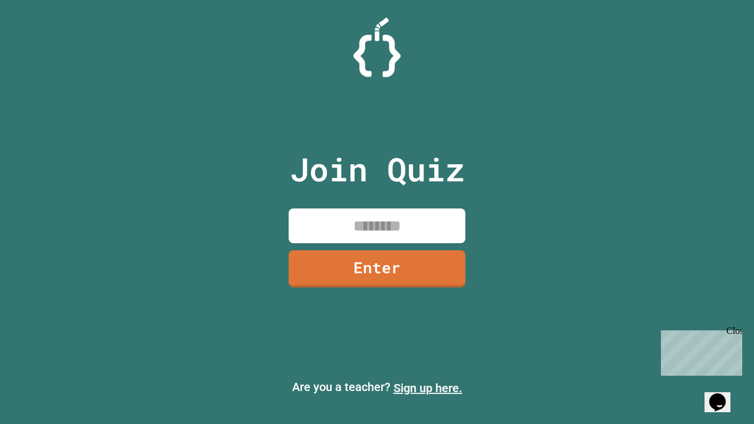
click at [428, 388] on link "Sign up here." at bounding box center [427, 388] width 69 height 14
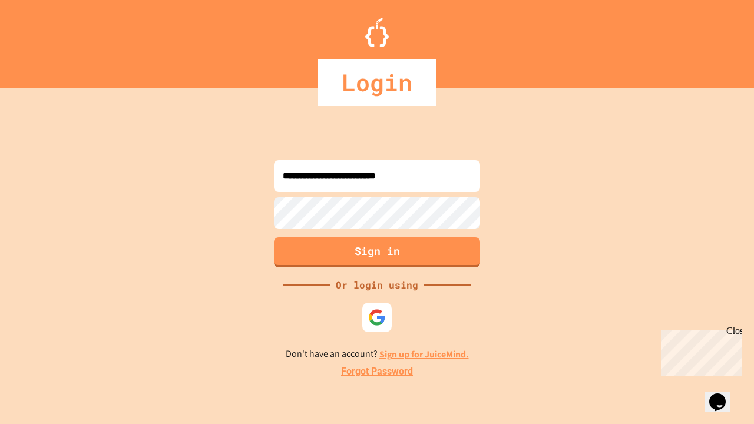
type input "**********"
